Goal: Task Accomplishment & Management: Use online tool/utility

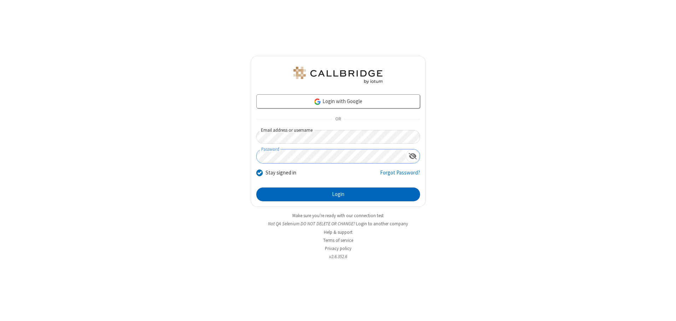
click at [338, 194] on button "Login" at bounding box center [338, 195] width 164 height 14
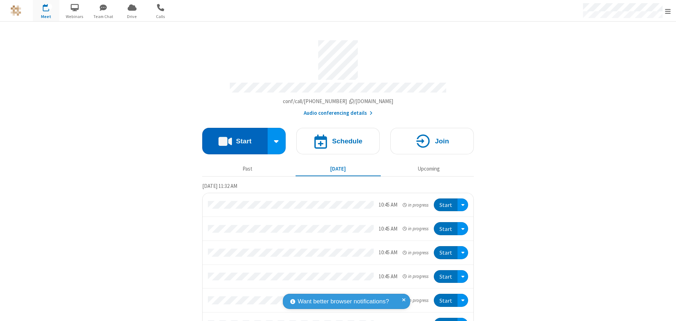
click at [232, 139] on button "Start" at bounding box center [234, 141] width 65 height 27
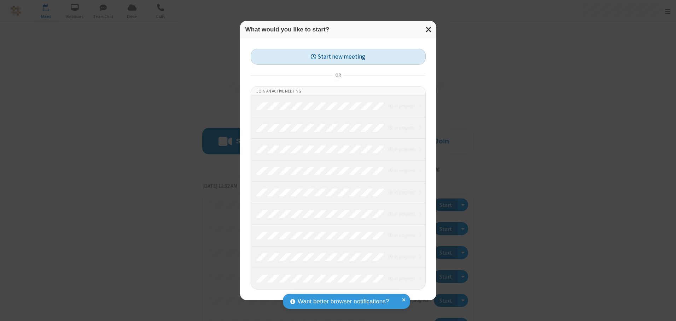
click at [338, 57] on button "Start new meeting" at bounding box center [338, 57] width 175 height 16
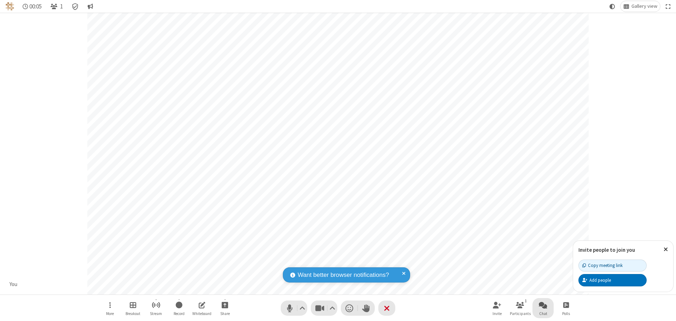
click at [543, 305] on span "Open chat" at bounding box center [543, 305] width 8 height 9
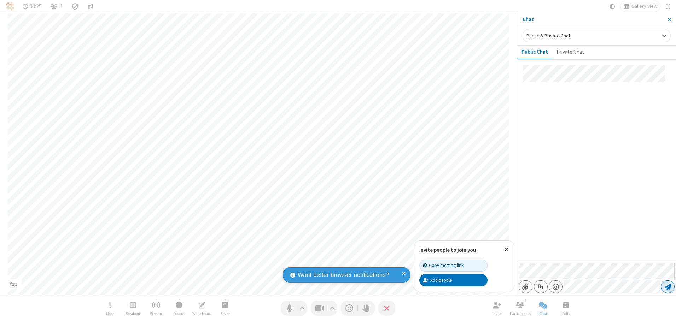
click at [667, 287] on span "Send message" at bounding box center [667, 286] width 6 height 7
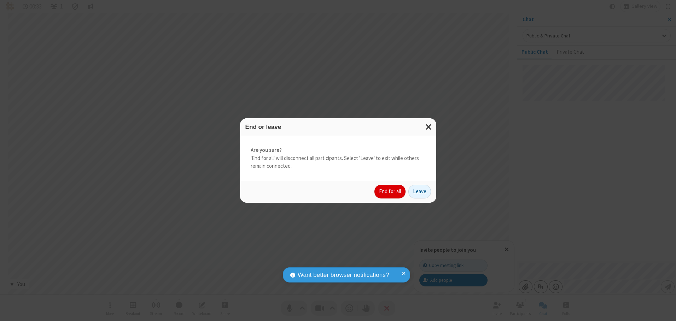
click at [390, 192] on button "End for all" at bounding box center [389, 192] width 31 height 14
